Goal: Task Accomplishment & Management: Use online tool/utility

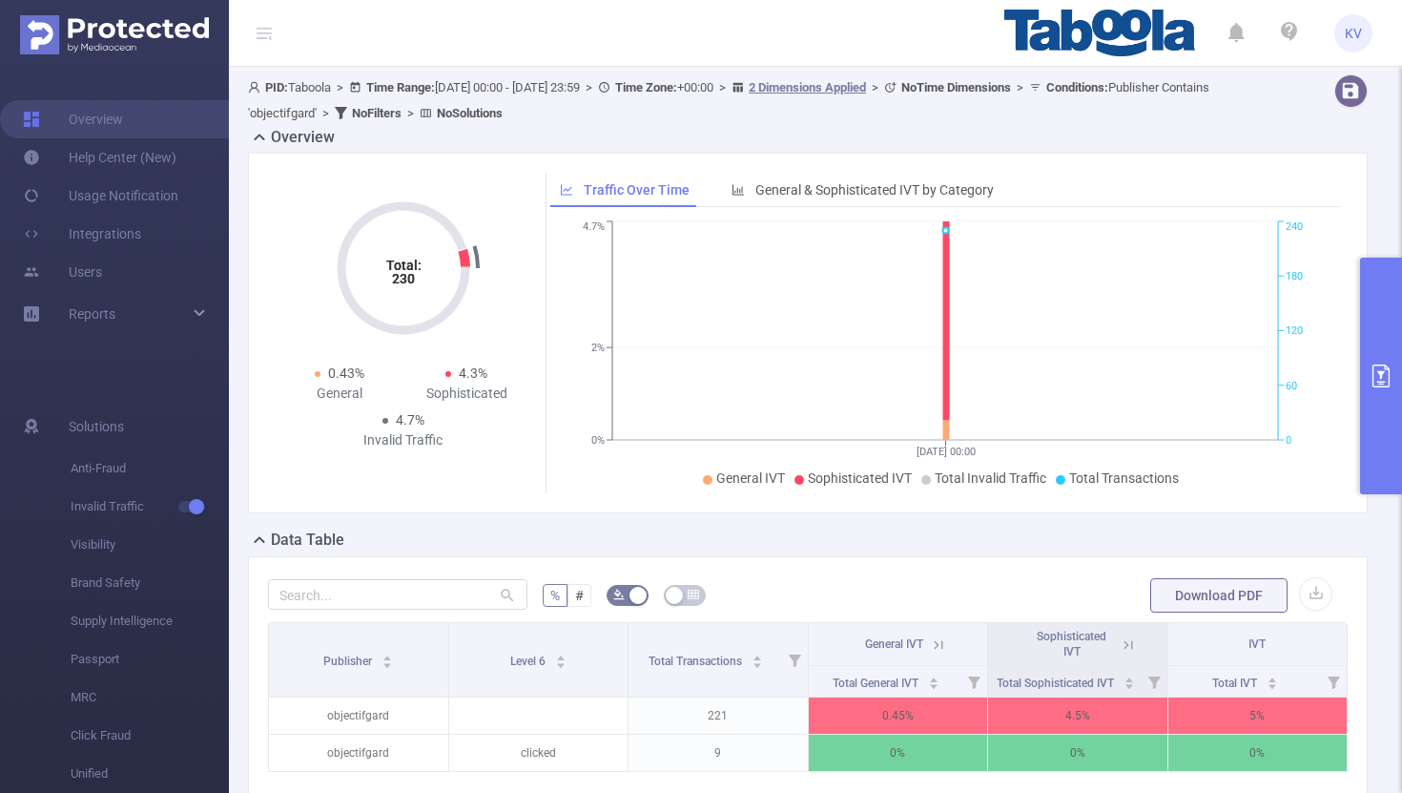
scroll to position [0, 4]
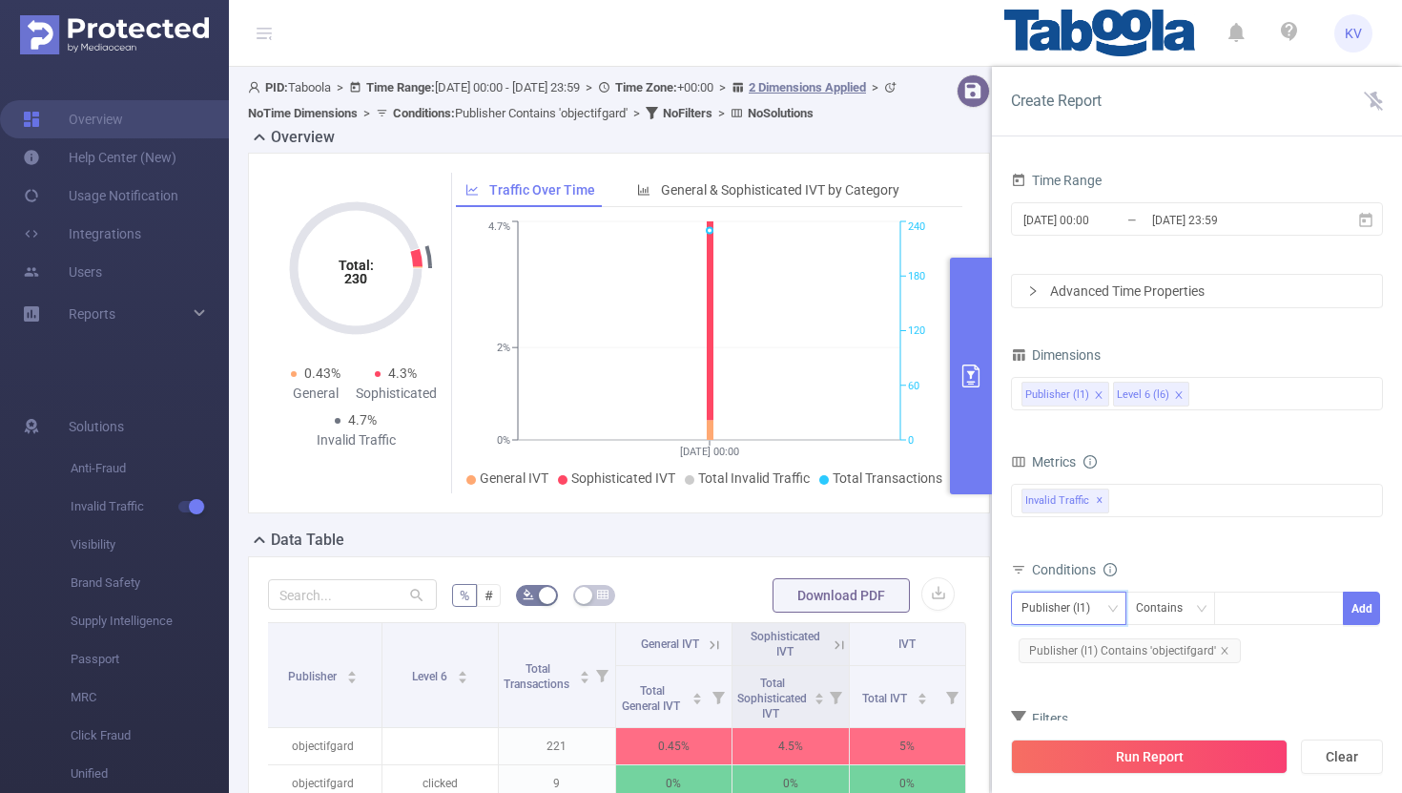
click at [1099, 610] on div "Publisher (l1)" at bounding box center [1063, 607] width 82 height 31
click at [1086, 641] on li "Publisher (l1)" at bounding box center [1068, 647] width 115 height 31
click at [1225, 650] on icon "icon: close" at bounding box center [1225, 651] width 10 height 10
click at [1256, 610] on div at bounding box center [1279, 607] width 110 height 31
paste input "xuliang-musichubz"
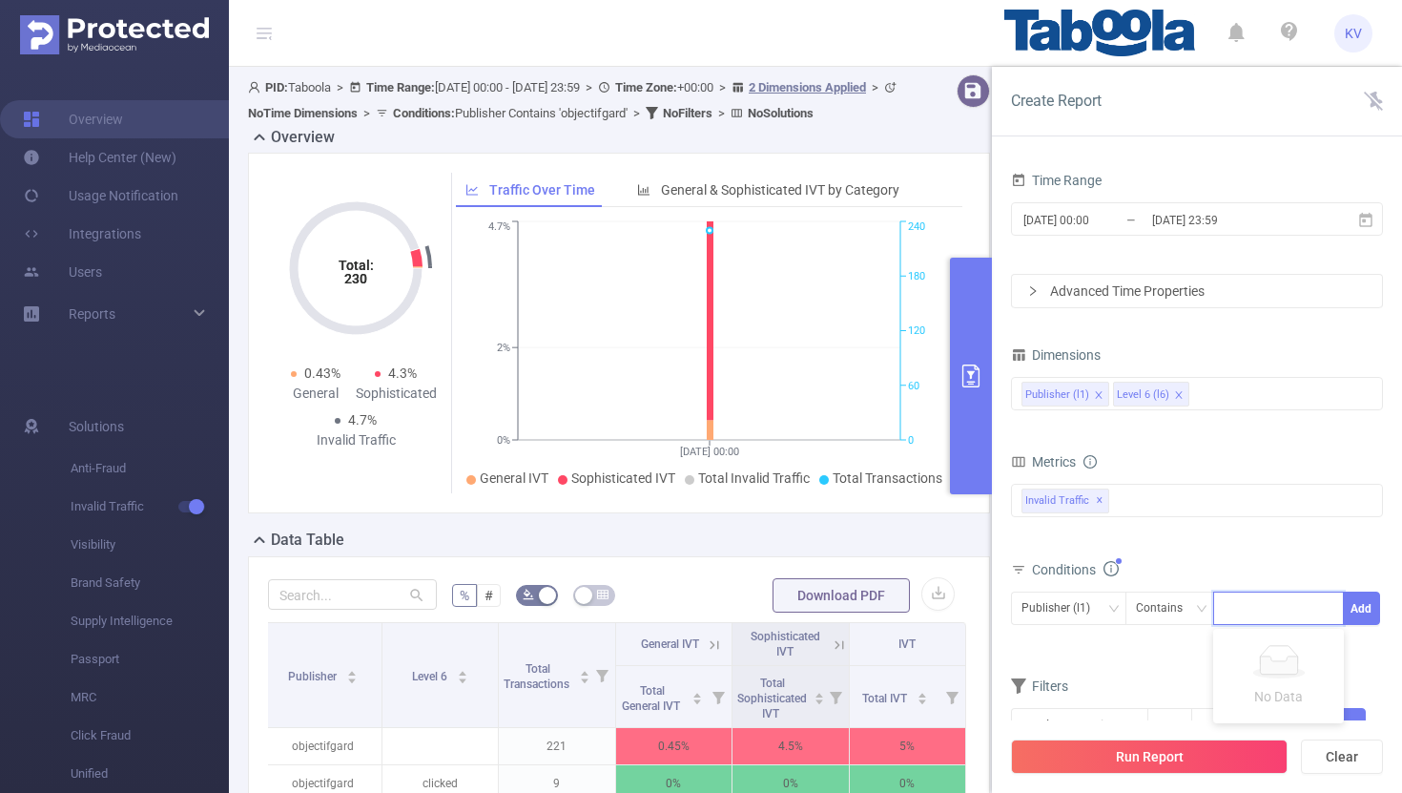
type input "xuliang-musichubz"
click at [1270, 651] on li "xuliang-musichubz" at bounding box center [1290, 647] width 154 height 31
click at [1358, 613] on button "Add" at bounding box center [1361, 607] width 37 height 33
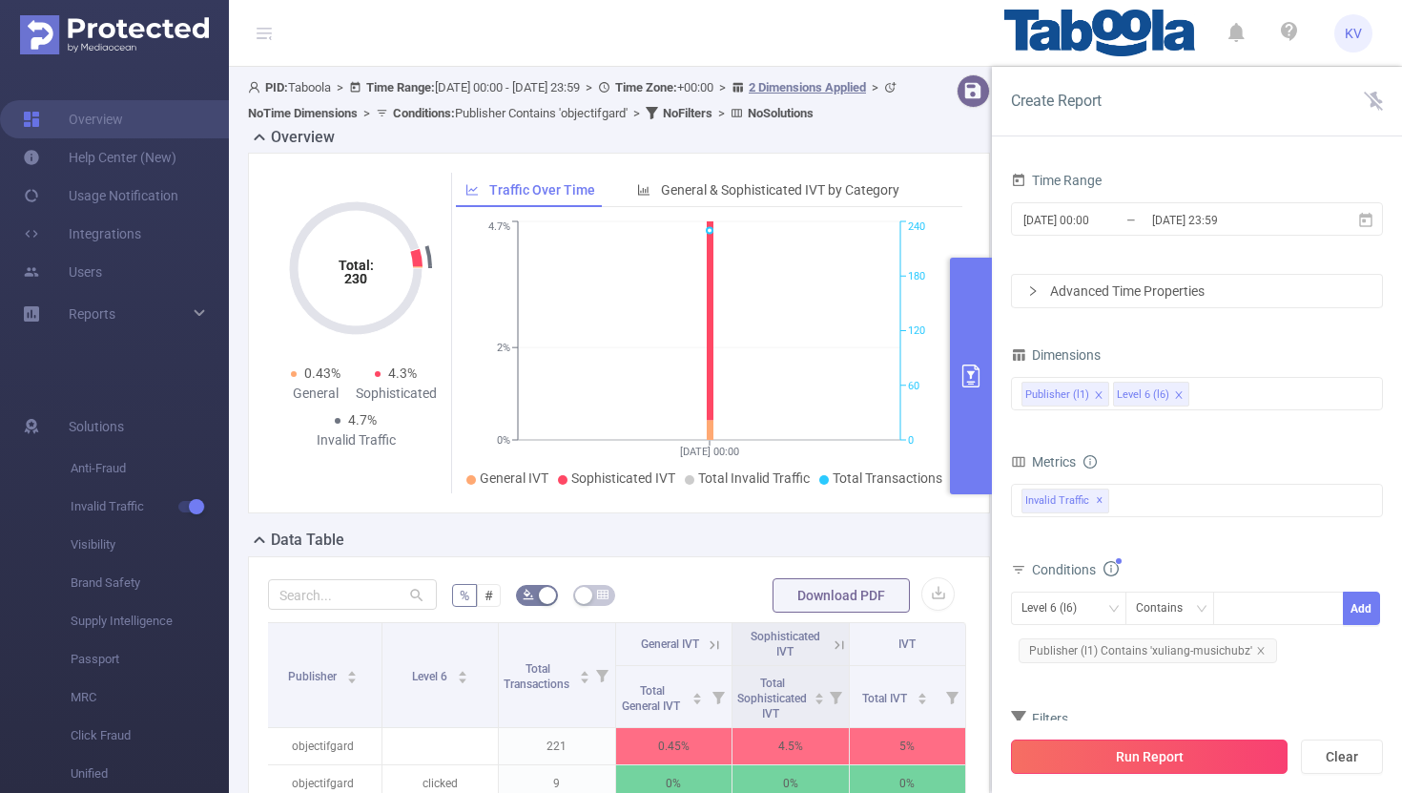
click at [1136, 760] on button "Run Report" at bounding box center [1149, 756] width 277 height 34
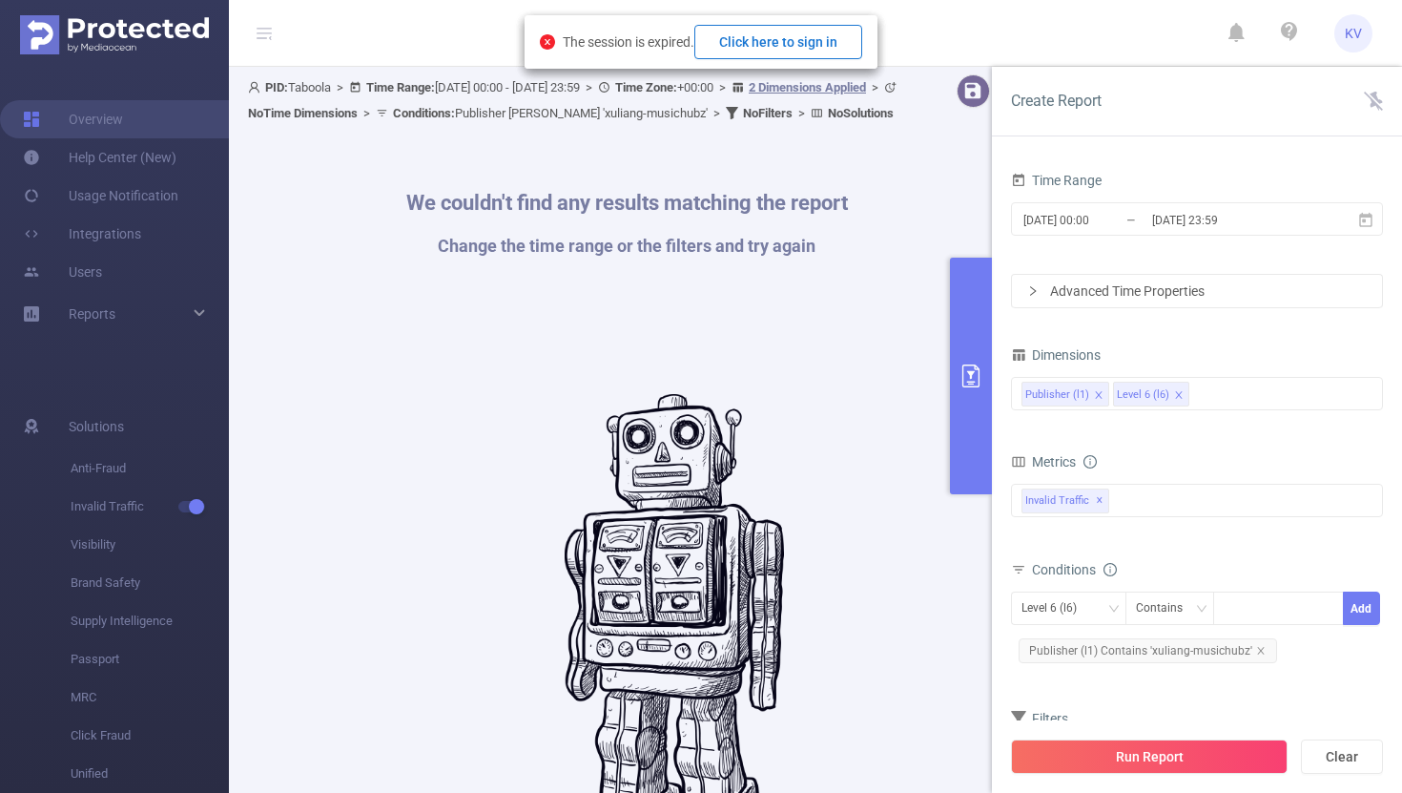
click at [832, 46] on button "Click here to sign in" at bounding box center [778, 42] width 168 height 34
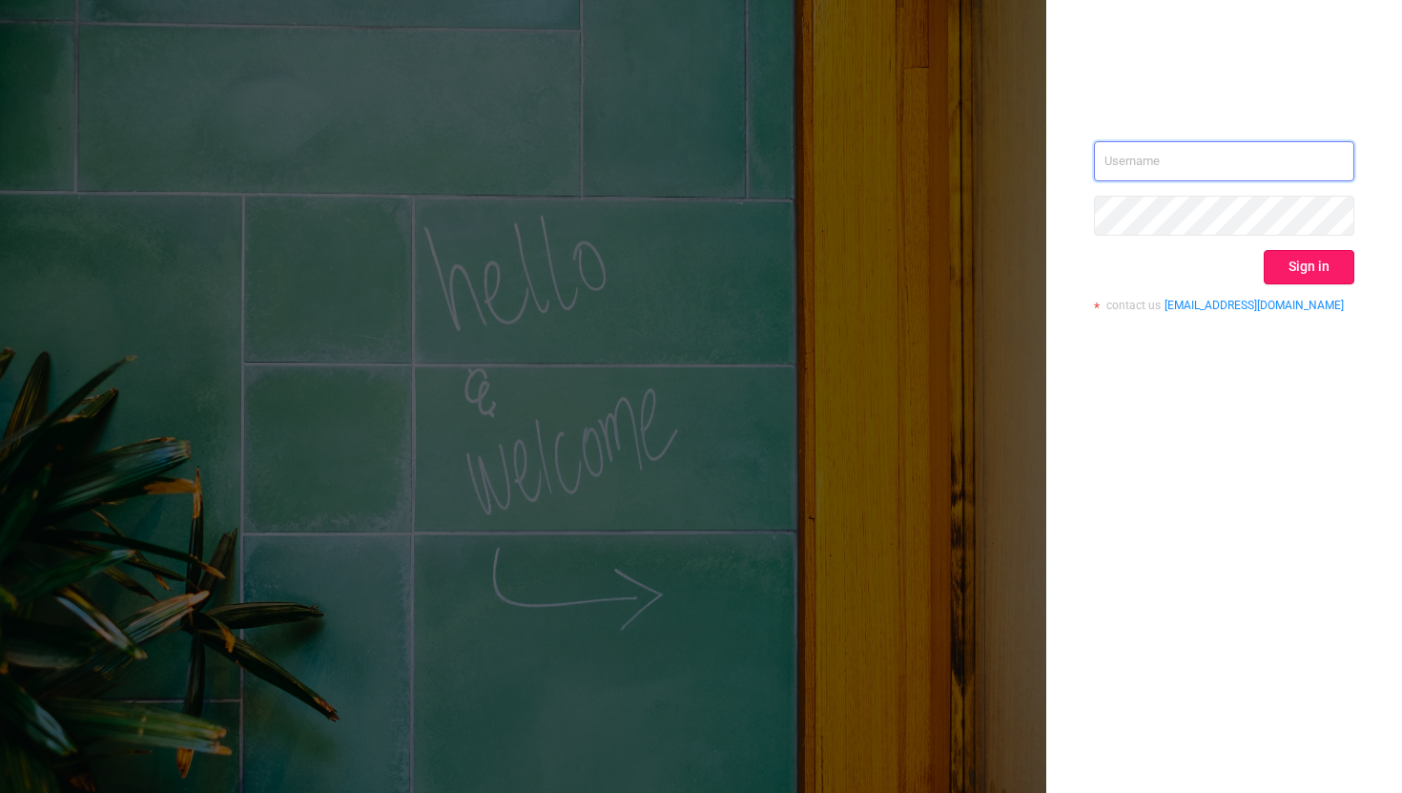
type input "kriti.v@taboola.com"
click at [1320, 266] on button "Sign in" at bounding box center [1309, 267] width 91 height 34
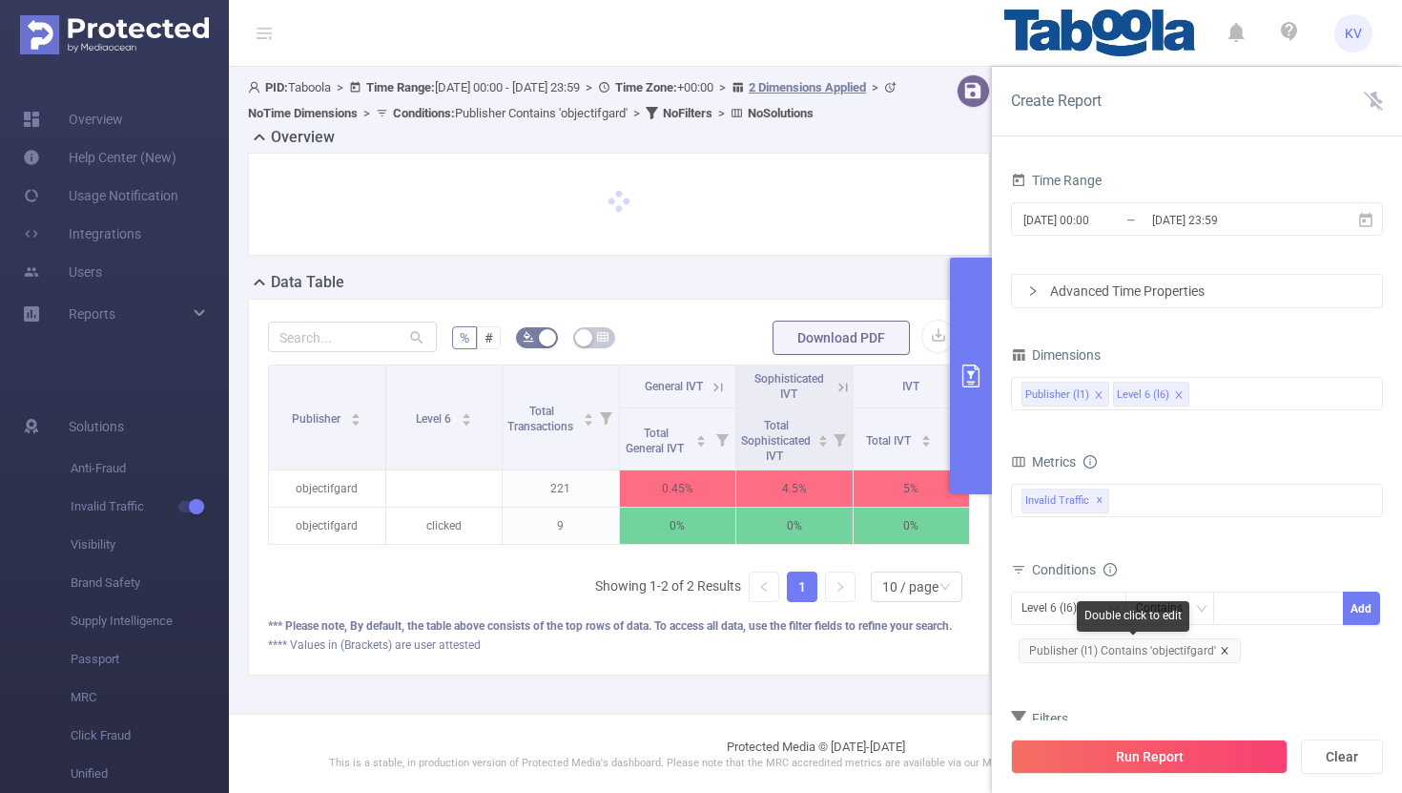
click at [1225, 650] on icon "icon: close" at bounding box center [1225, 651] width 10 height 10
click at [1108, 609] on icon "icon: down" at bounding box center [1112, 608] width 11 height 11
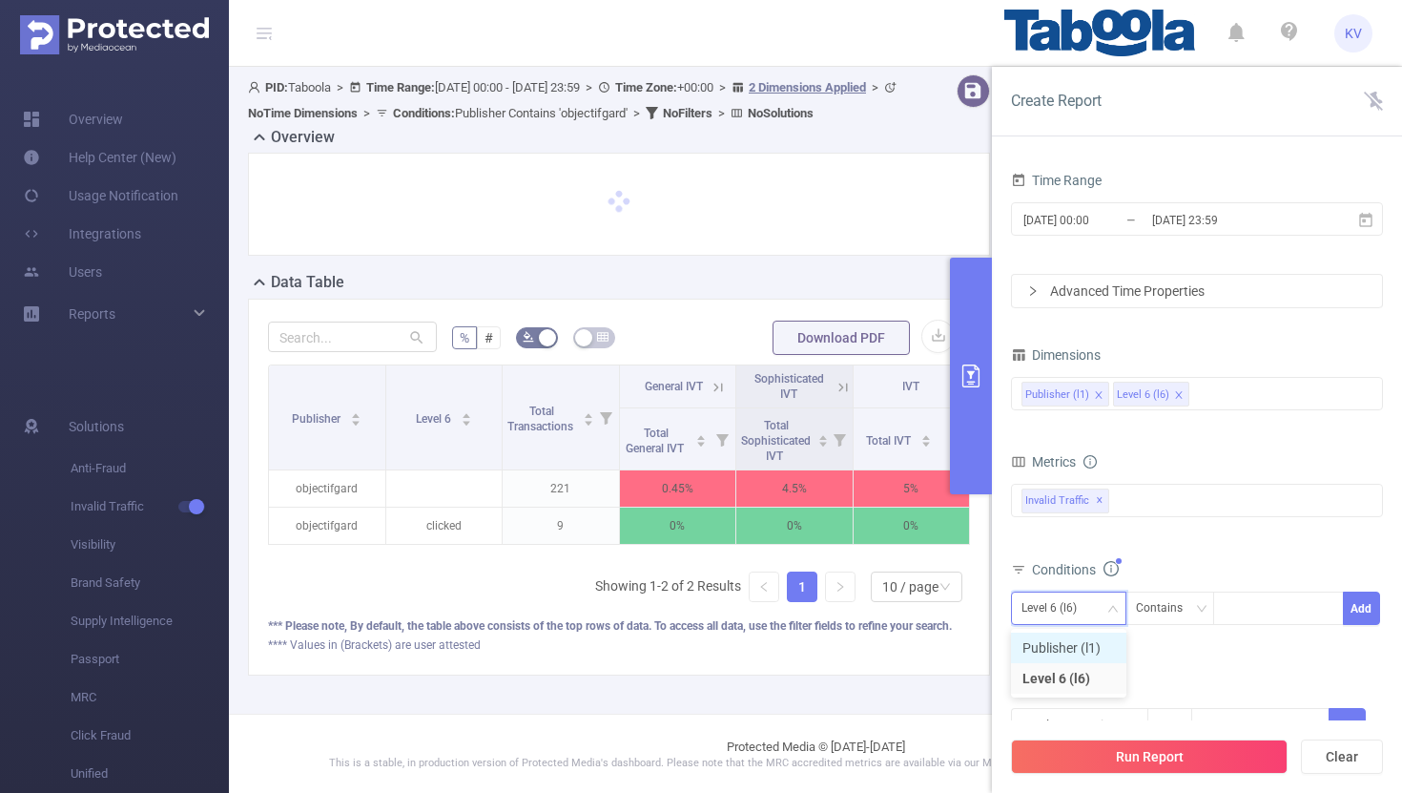
click at [1083, 642] on li "Publisher (l1)" at bounding box center [1068, 647] width 115 height 31
click at [1247, 601] on div at bounding box center [1279, 607] width 110 height 31
paste input "xuliang-musichubz"
type input "xuliang-musichubz"
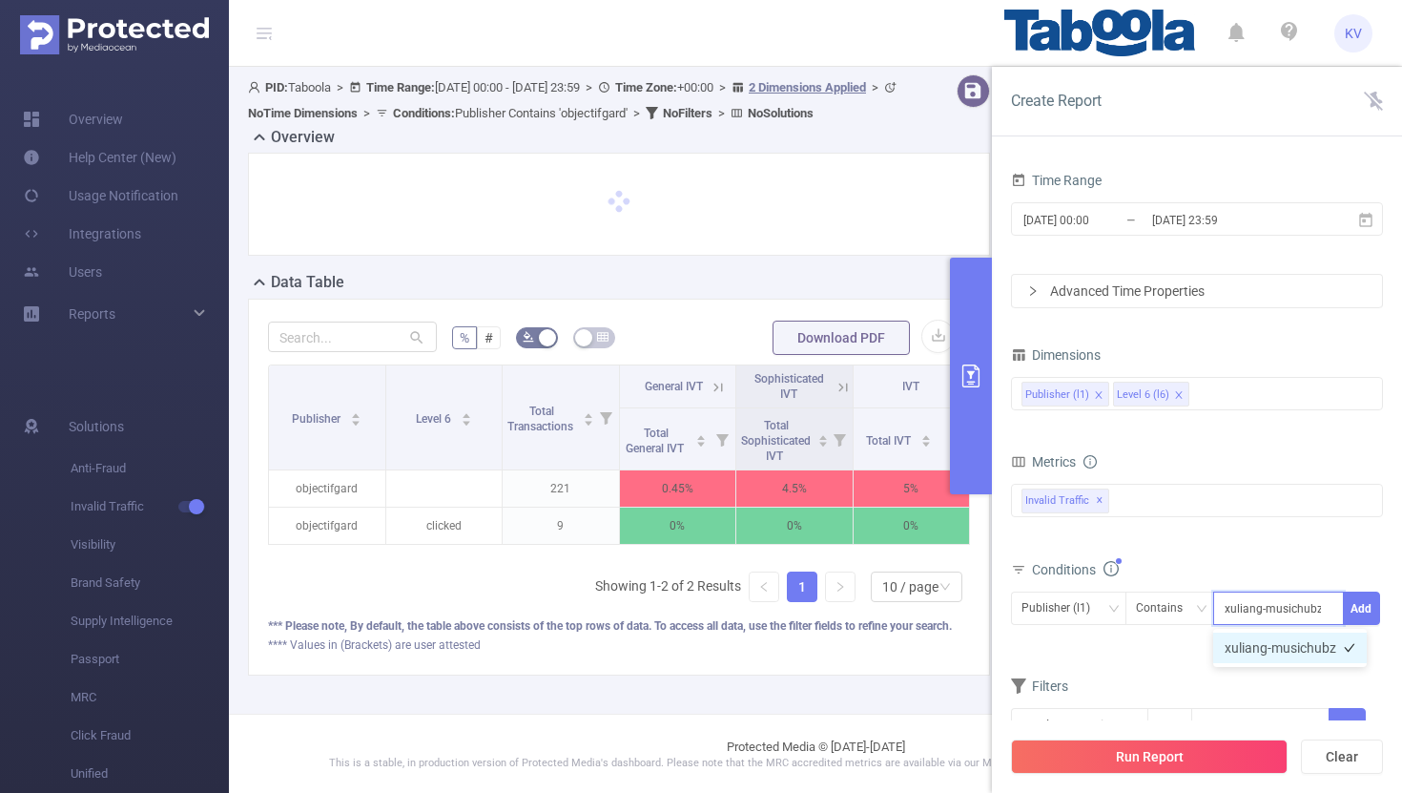
click at [1254, 657] on li "xuliang-musichubz" at bounding box center [1290, 647] width 154 height 31
click at [1371, 608] on button "Add" at bounding box center [1361, 607] width 37 height 33
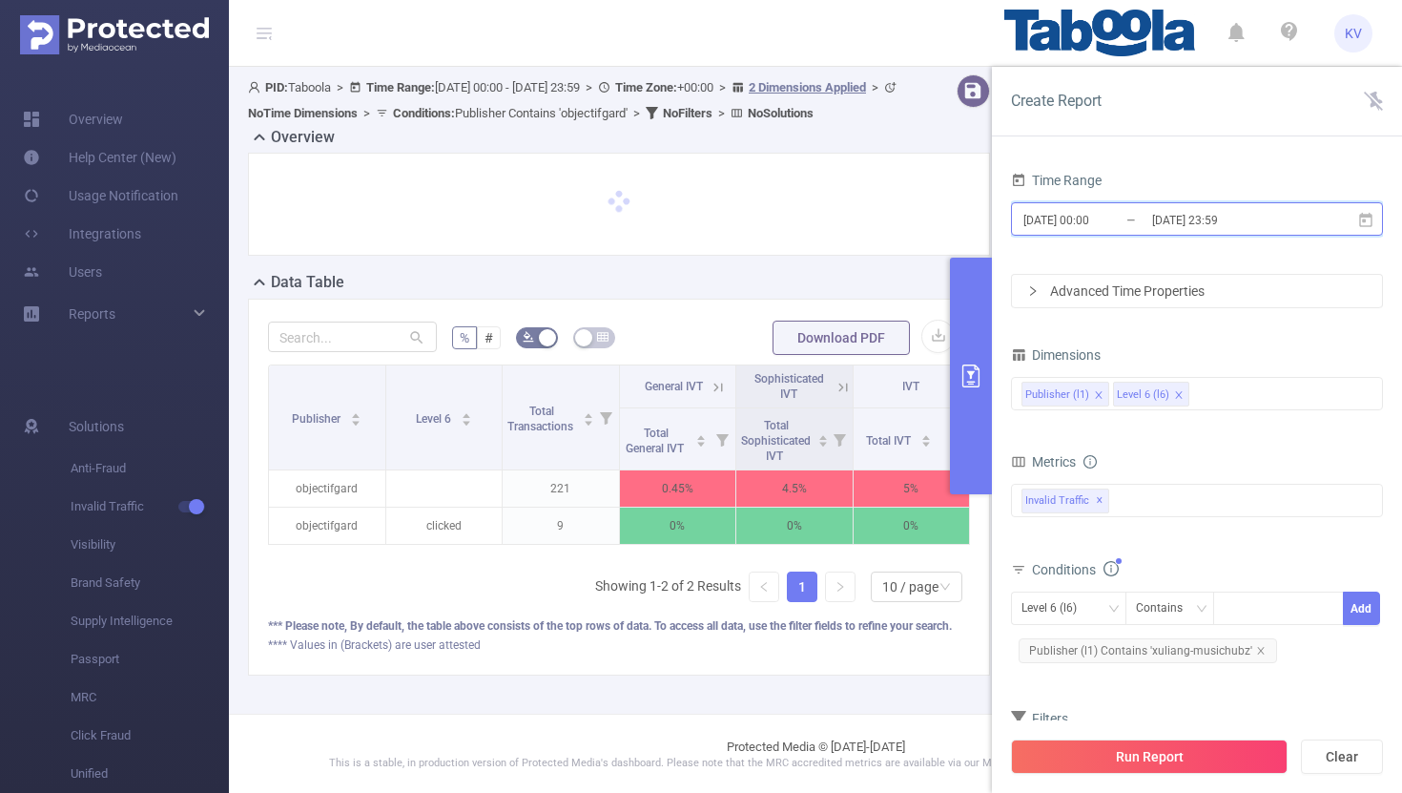
click at [1373, 222] on icon at bounding box center [1365, 220] width 17 height 17
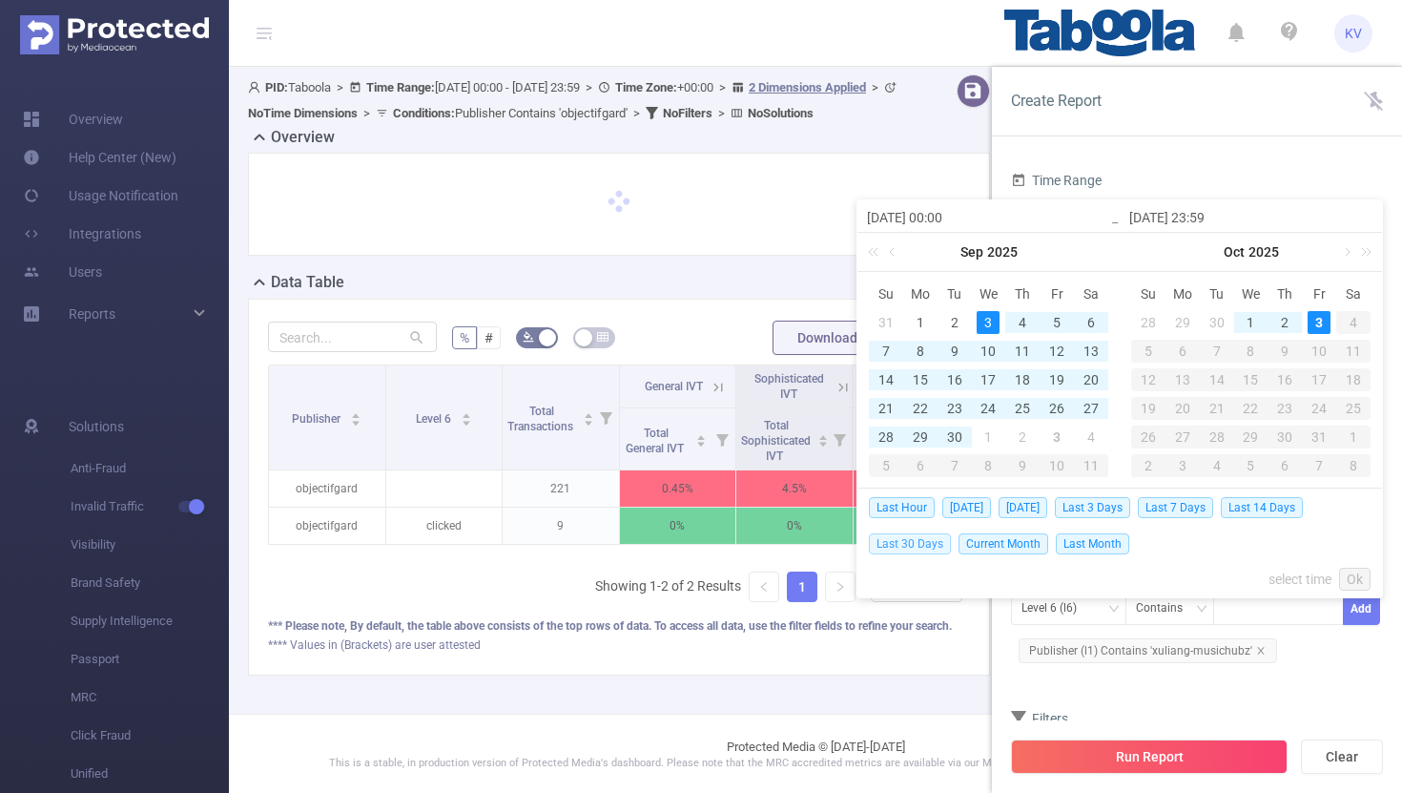
click at [919, 537] on span "Last 30 Days" at bounding box center [910, 543] width 82 height 21
type input "2025-09-03 00:00"
type input "2025-10-02 23:59"
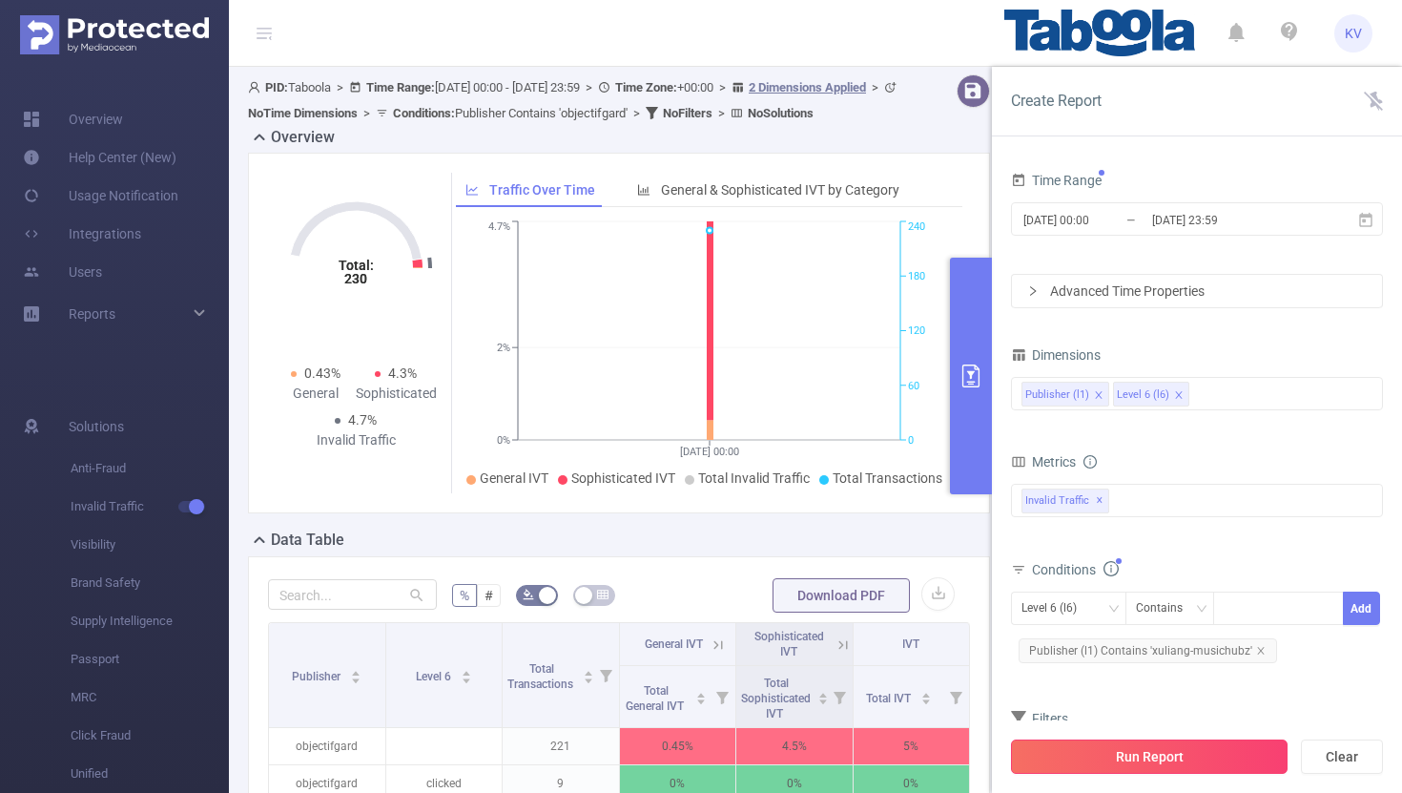
click at [1119, 764] on button "Run Report" at bounding box center [1149, 756] width 277 height 34
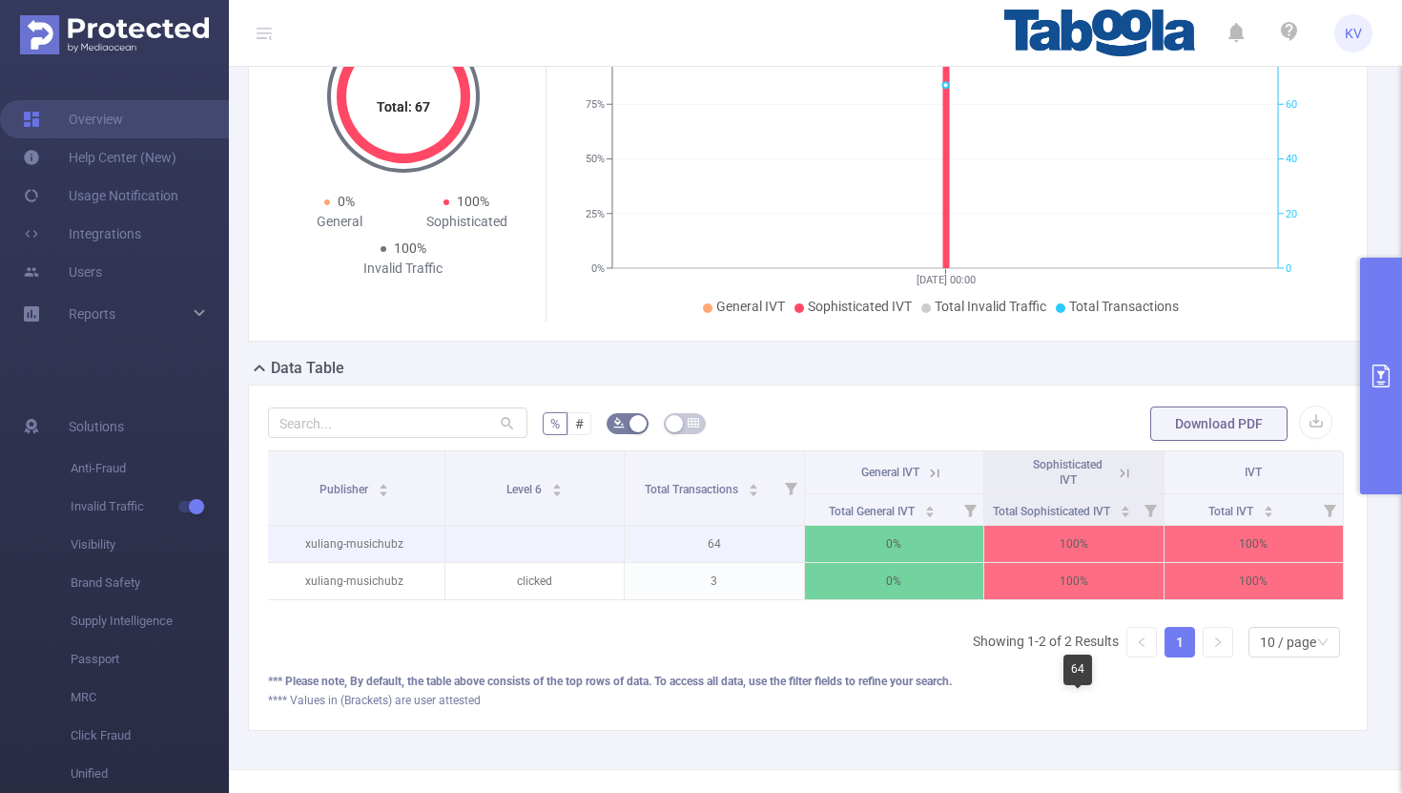
scroll to position [181, 0]
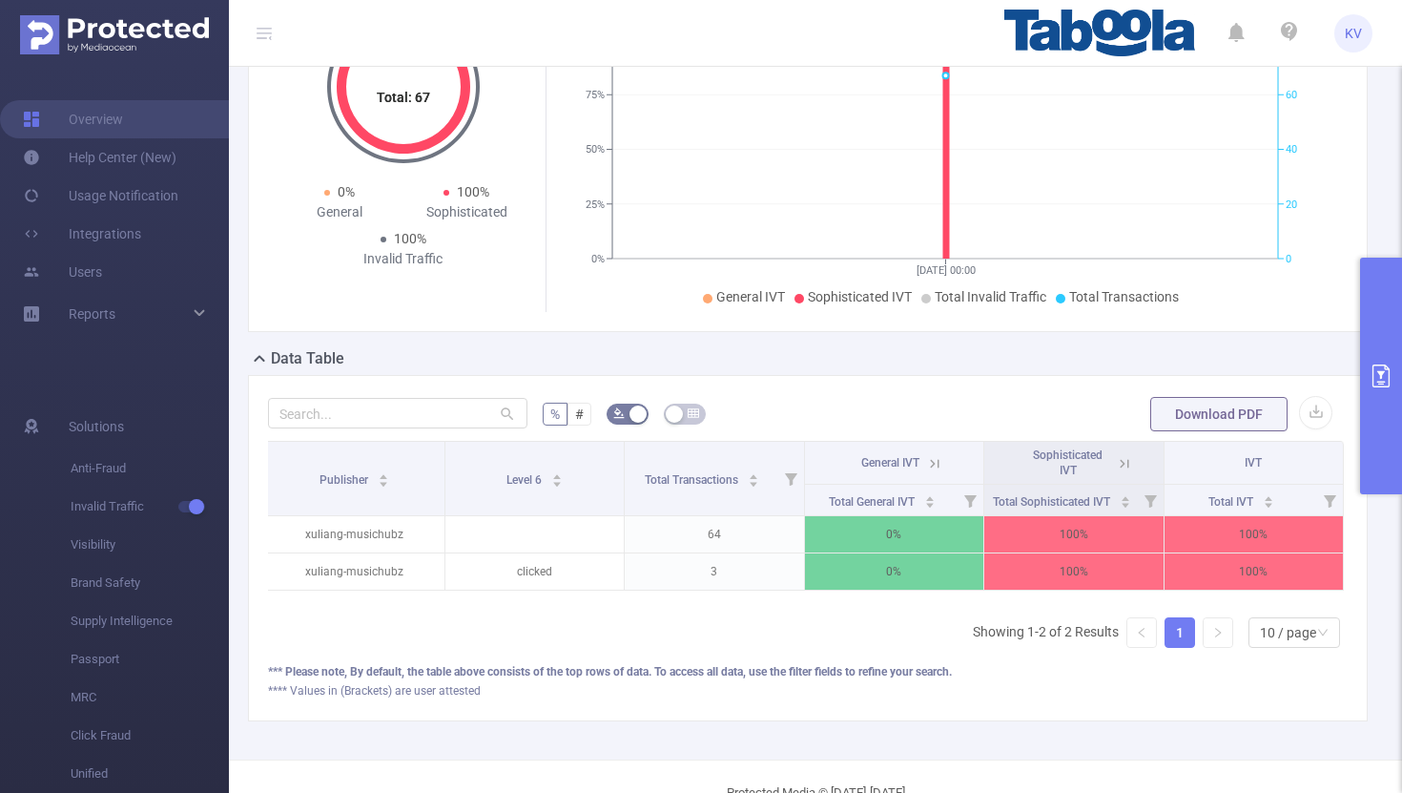
click at [1130, 465] on icon at bounding box center [1124, 463] width 17 height 17
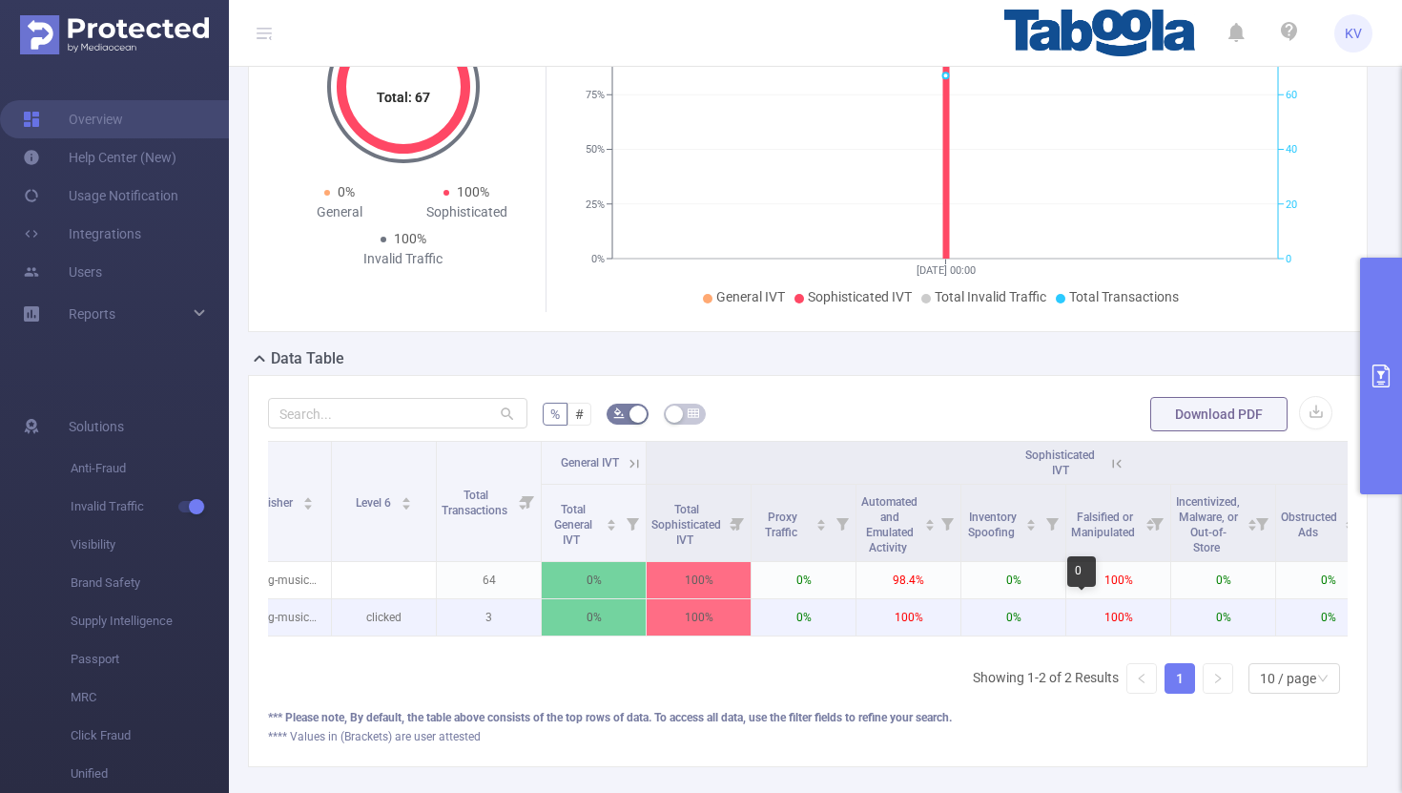
scroll to position [0, 0]
